Goal: Task Accomplishment & Management: Manage account settings

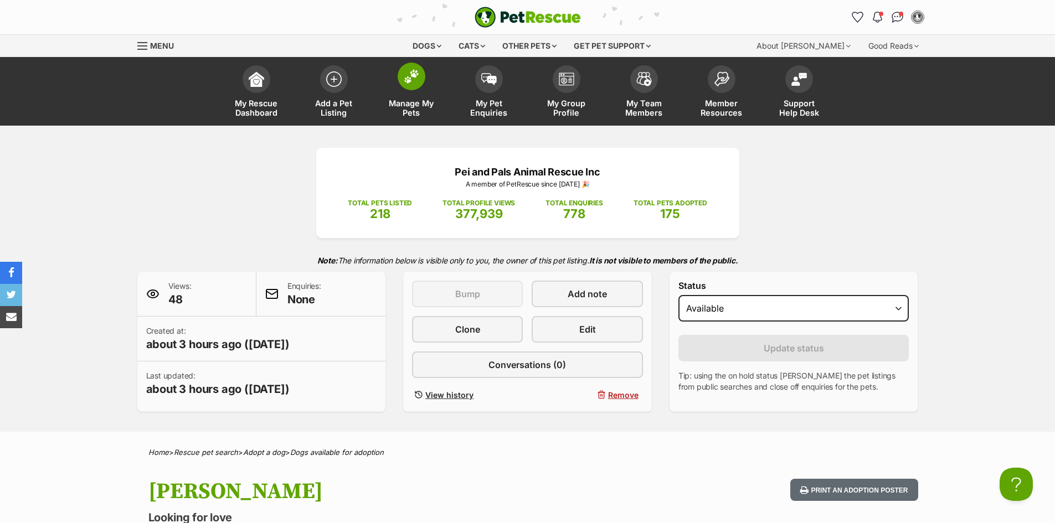
click at [411, 74] on img at bounding box center [412, 76] width 16 height 14
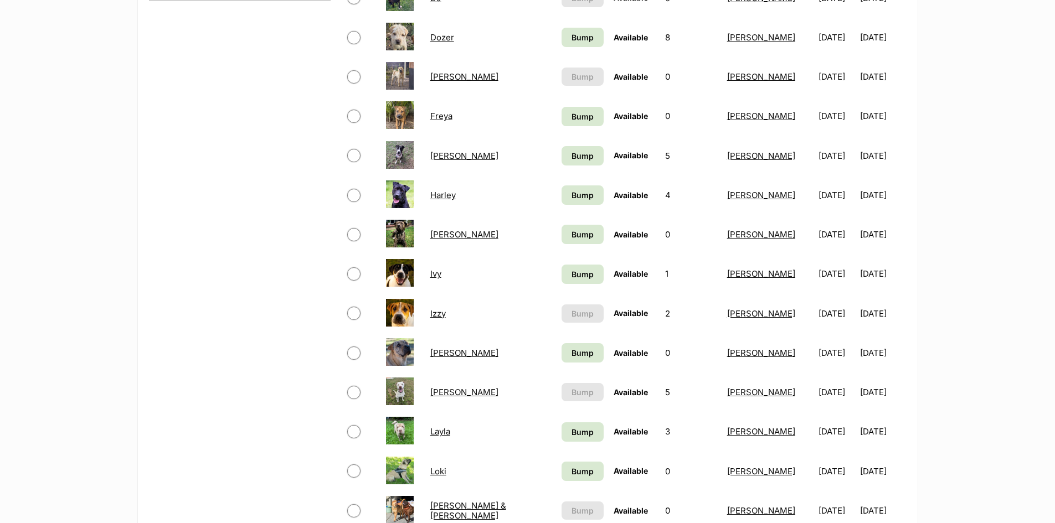
scroll to position [609, 0]
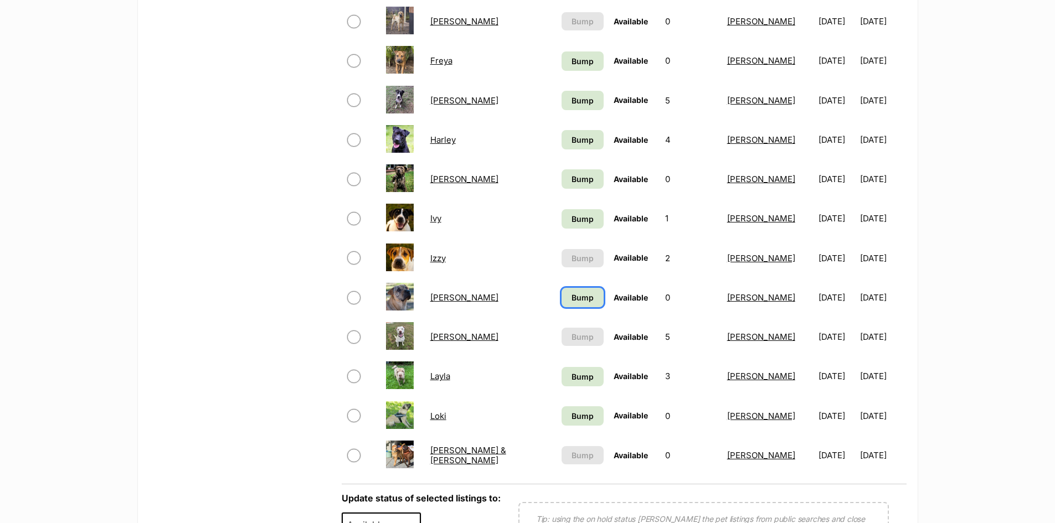
click at [571, 300] on span "Bump" at bounding box center [582, 298] width 22 height 12
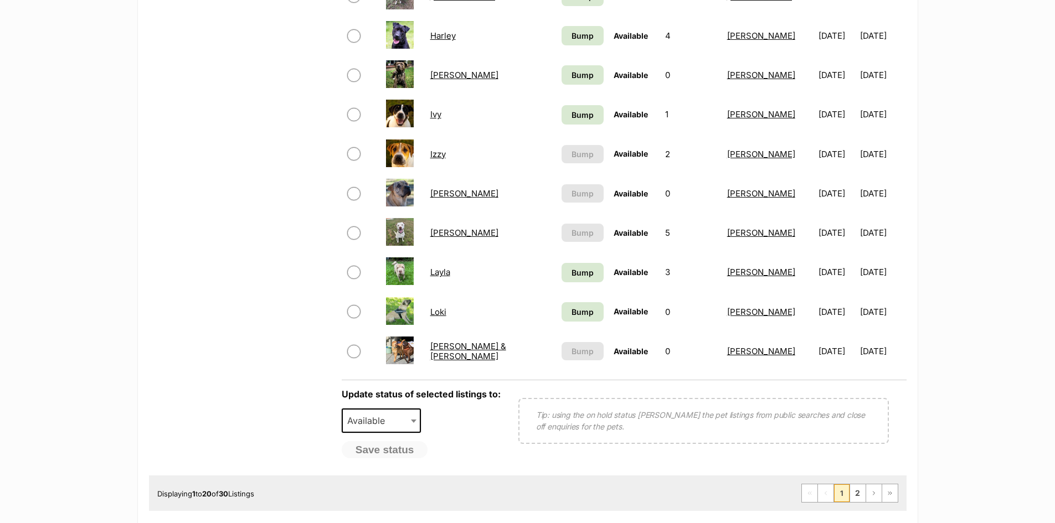
scroll to position [775, 0]
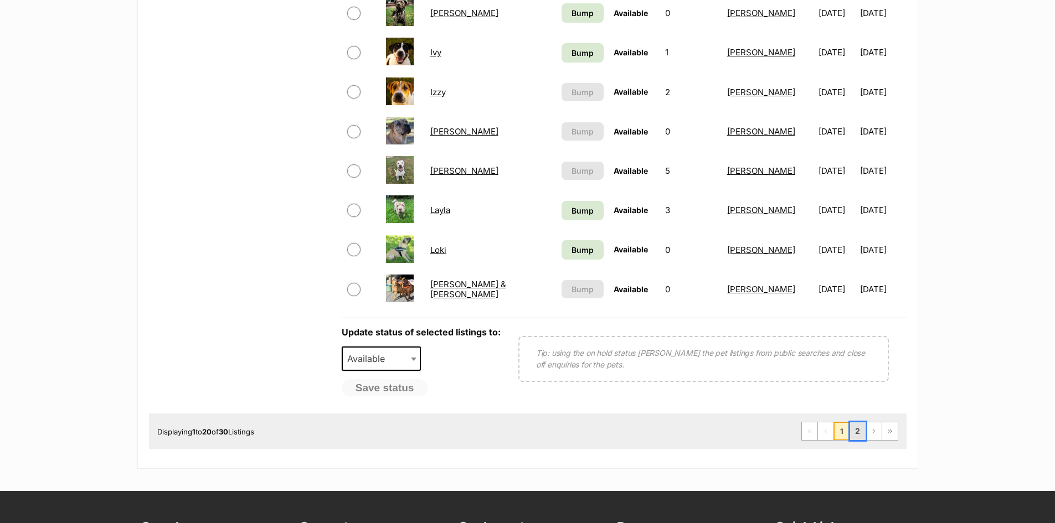
click at [857, 435] on link "2" at bounding box center [858, 431] width 16 height 18
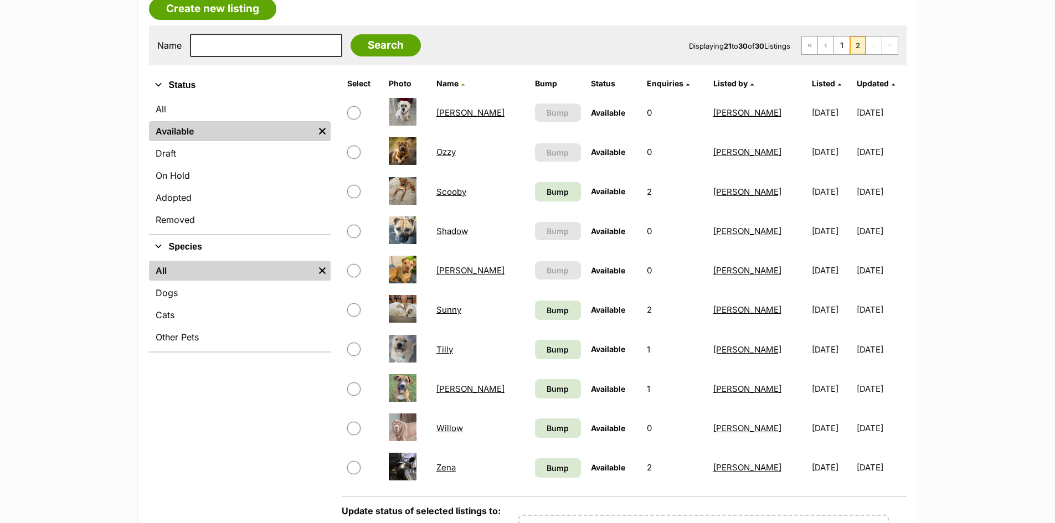
scroll to position [221, 0]
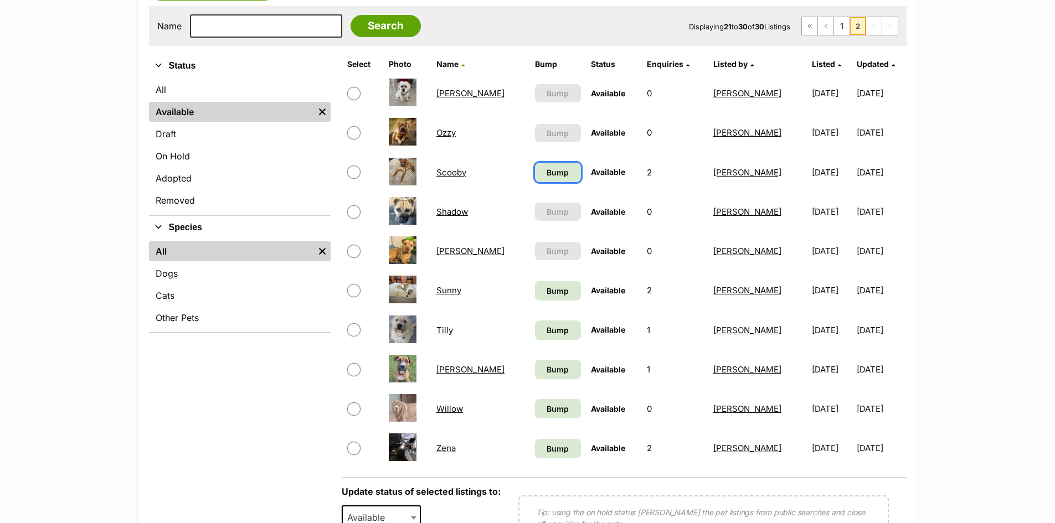
click at [546, 177] on span "Bump" at bounding box center [557, 173] width 22 height 12
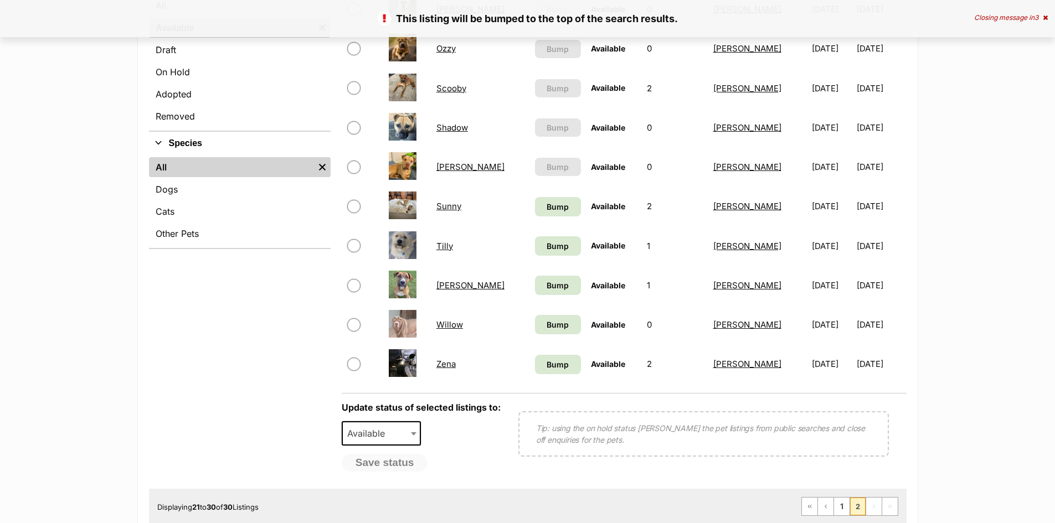
scroll to position [332, 0]
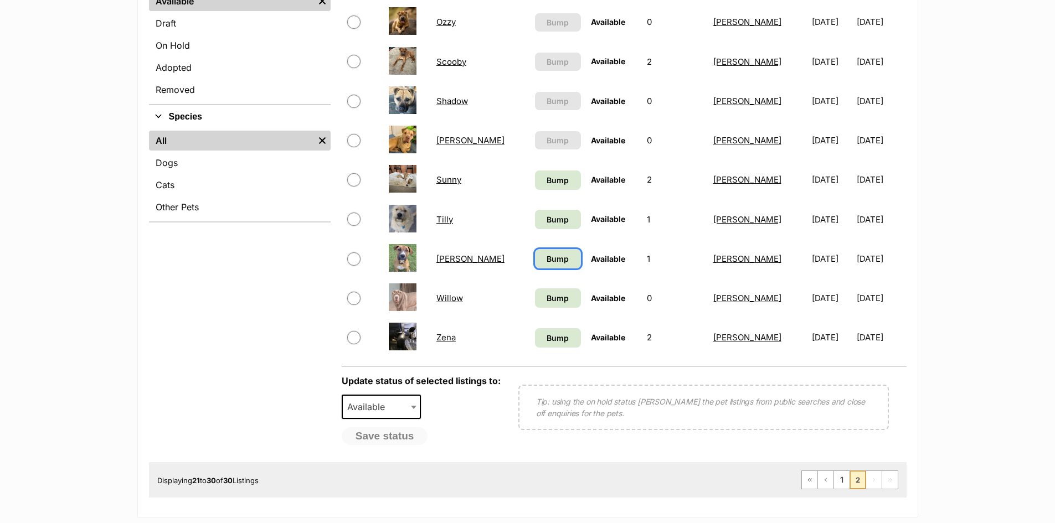
click at [546, 262] on span "Bump" at bounding box center [557, 259] width 22 height 12
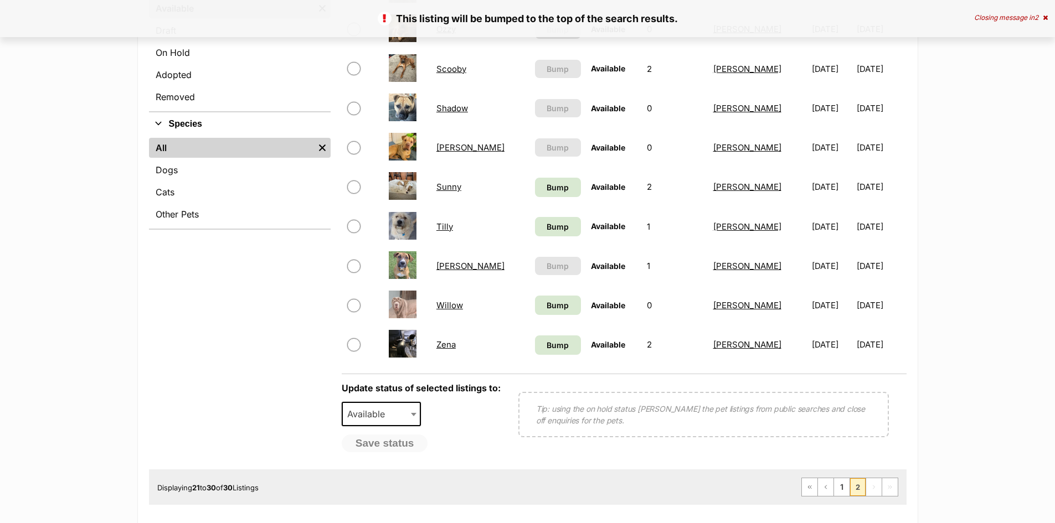
scroll to position [332, 0]
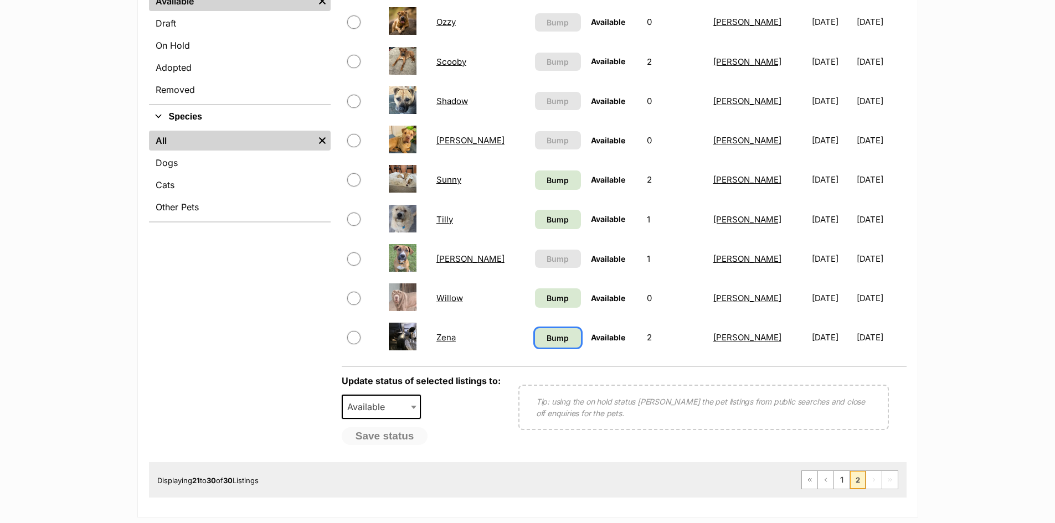
click at [546, 342] on span "Bump" at bounding box center [557, 338] width 22 height 12
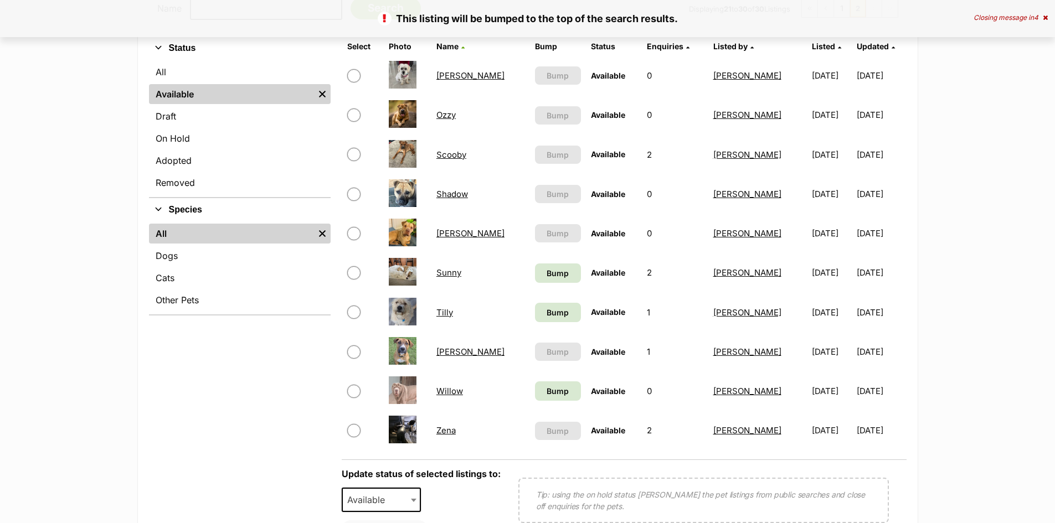
scroll to position [277, 0]
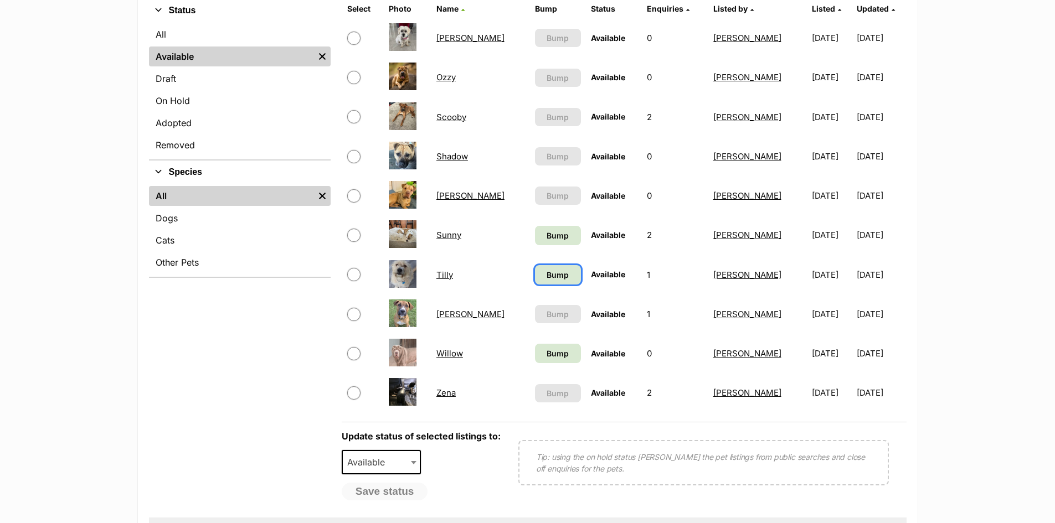
click at [546, 278] on span "Bump" at bounding box center [557, 275] width 22 height 12
